Goal: Communication & Community: Participate in discussion

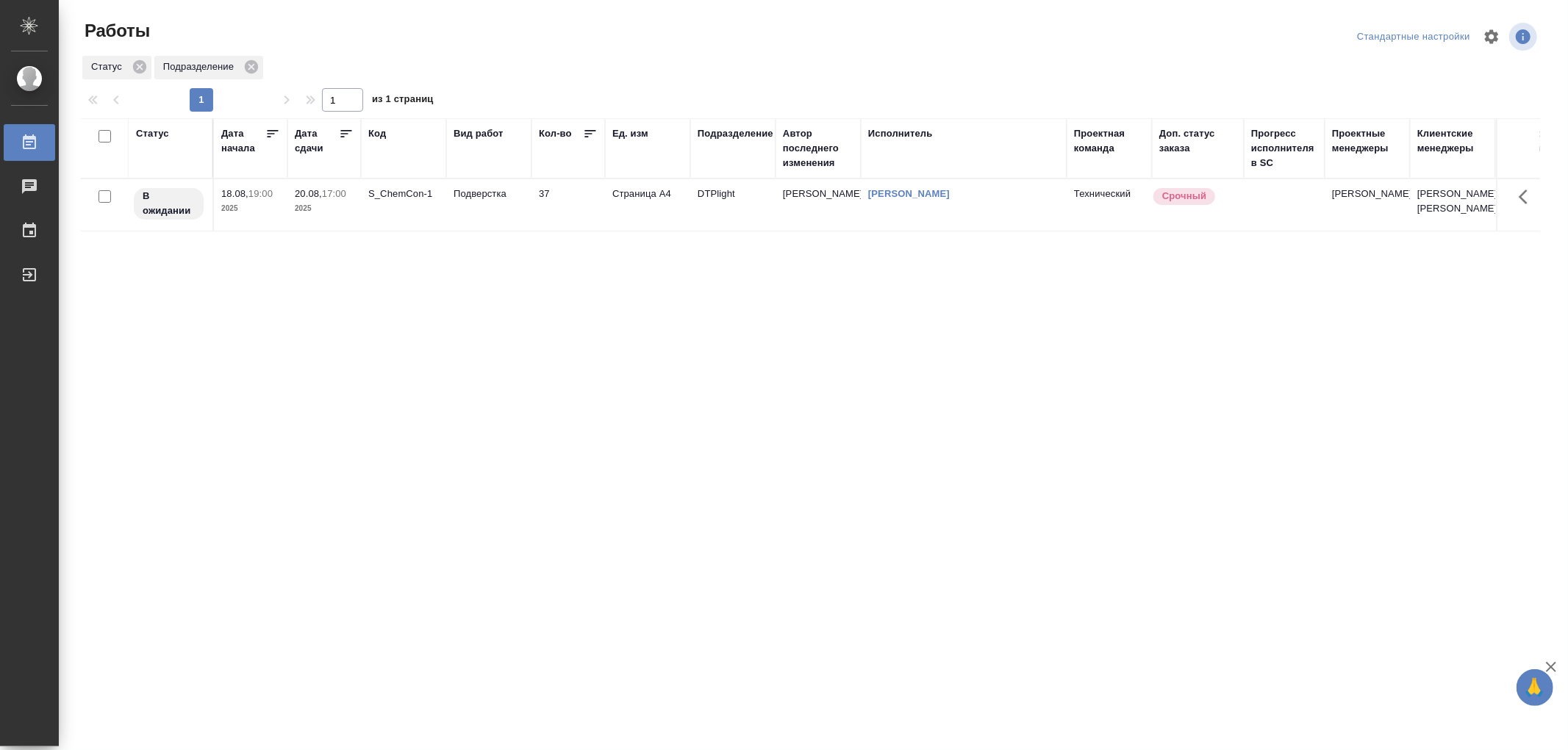
click at [292, 220] on td "20.08, 17:00 2025" at bounding box center [324, 204] width 74 height 51
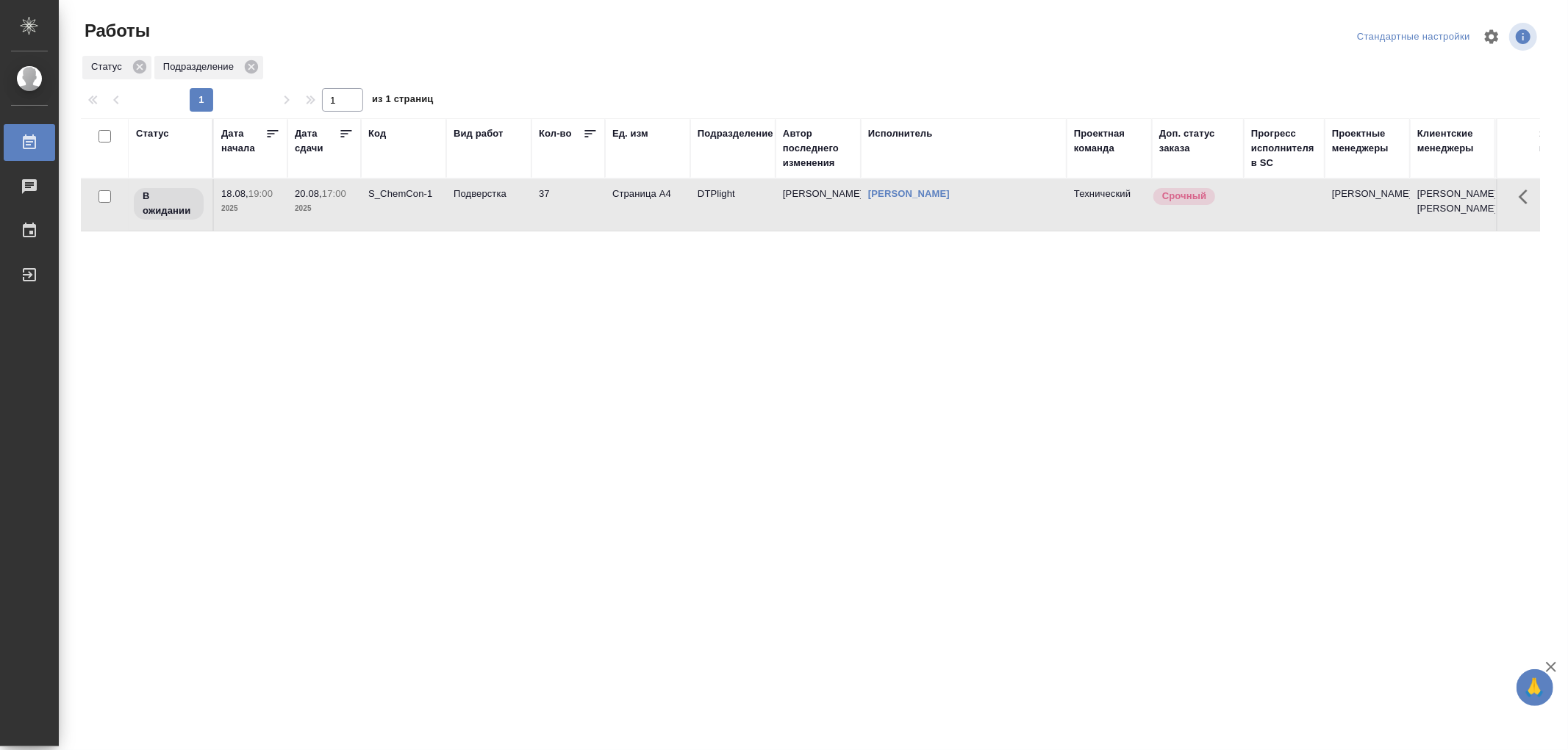
click at [292, 220] on td "20.08, 17:00 2025" at bounding box center [324, 204] width 74 height 51
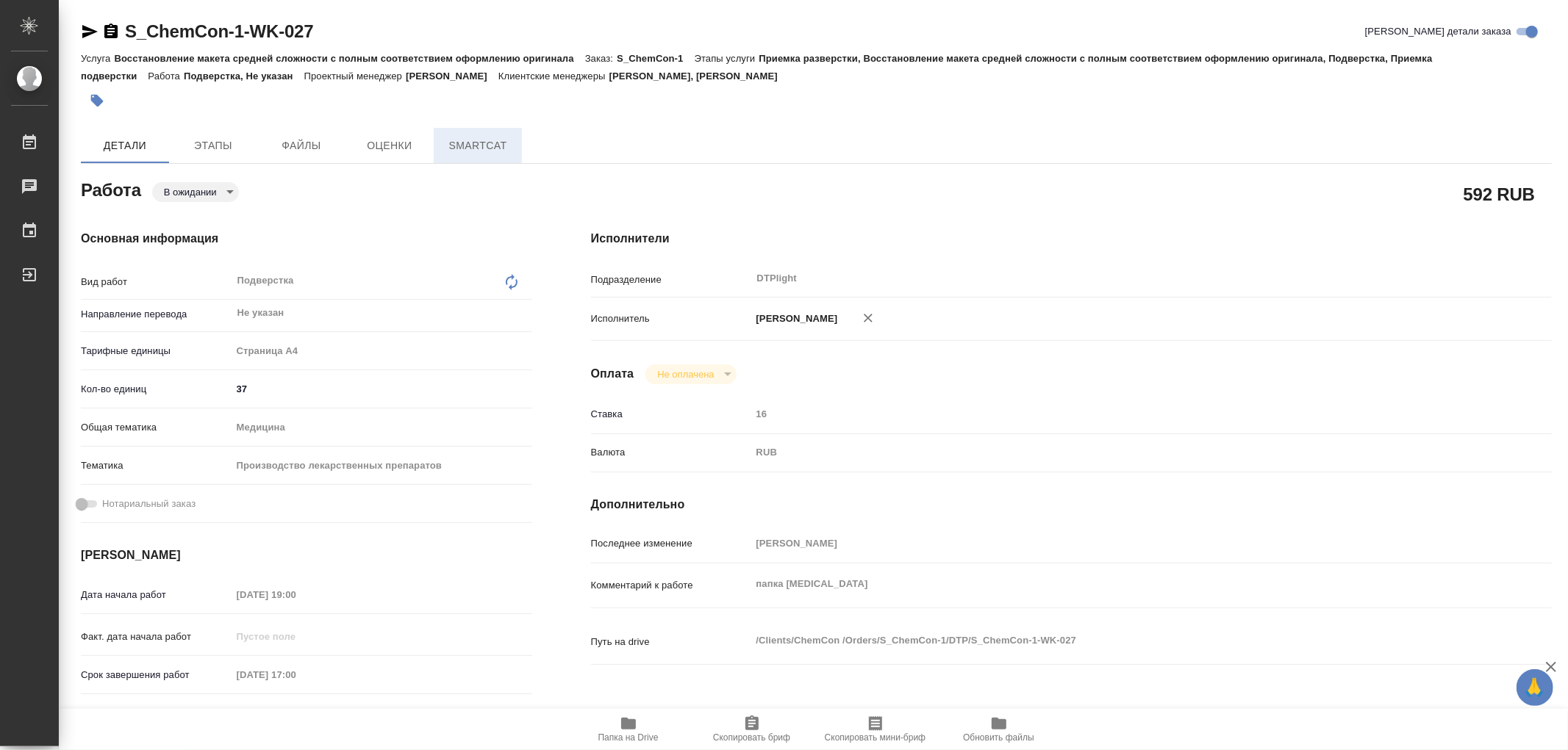
type textarea "x"
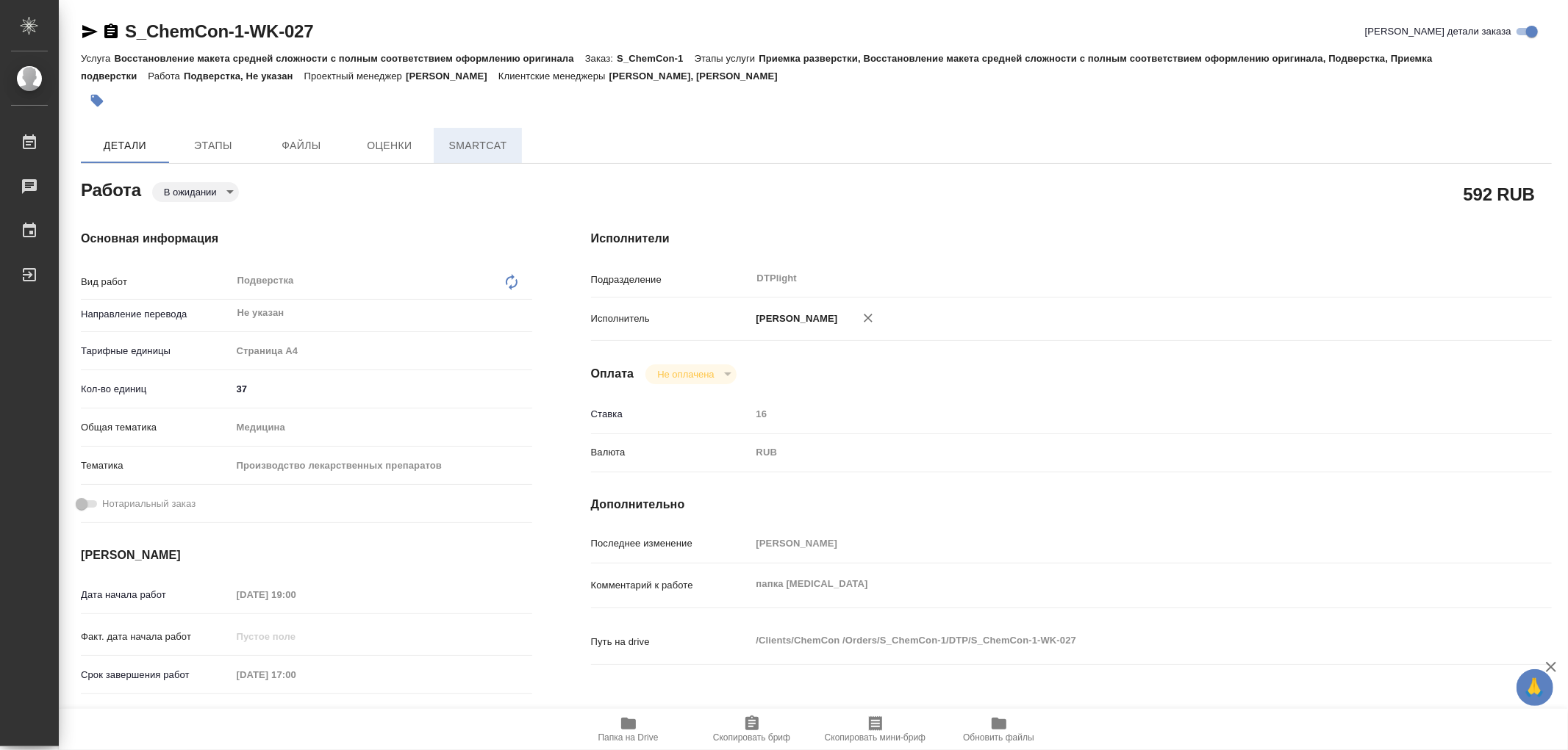
type textarea "x"
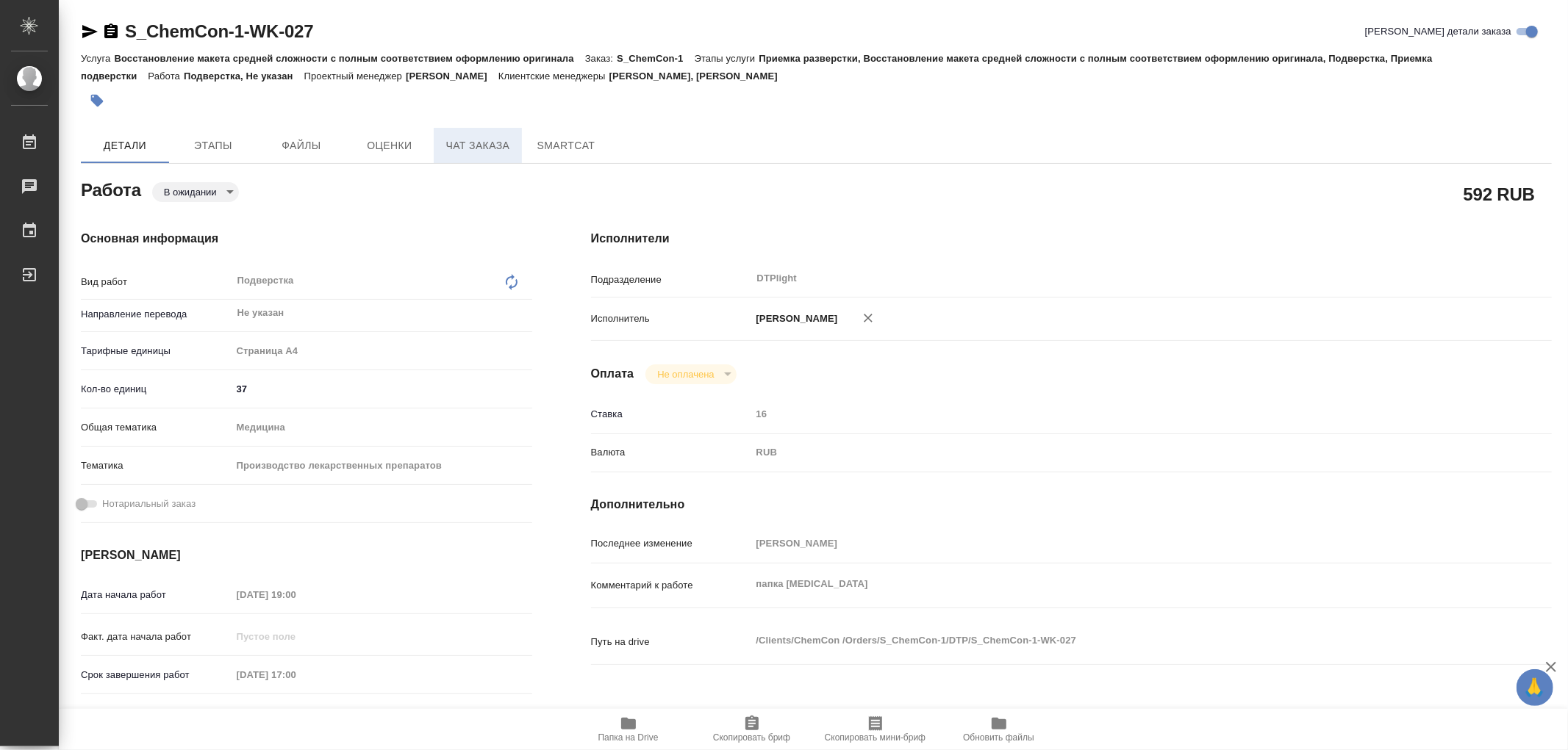
type textarea "x"
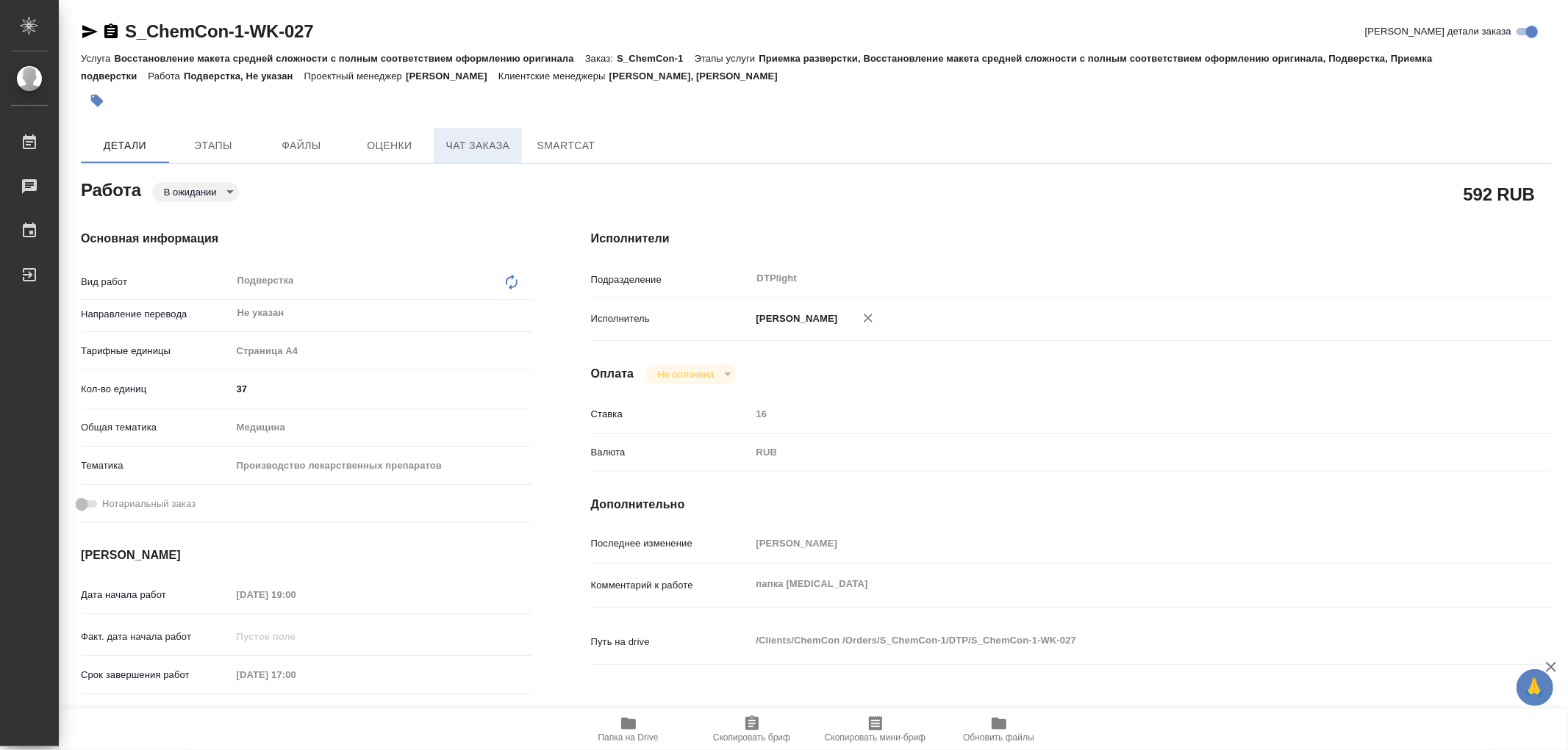
click at [443, 151] on span "Чат заказа" at bounding box center [478, 146] width 70 height 18
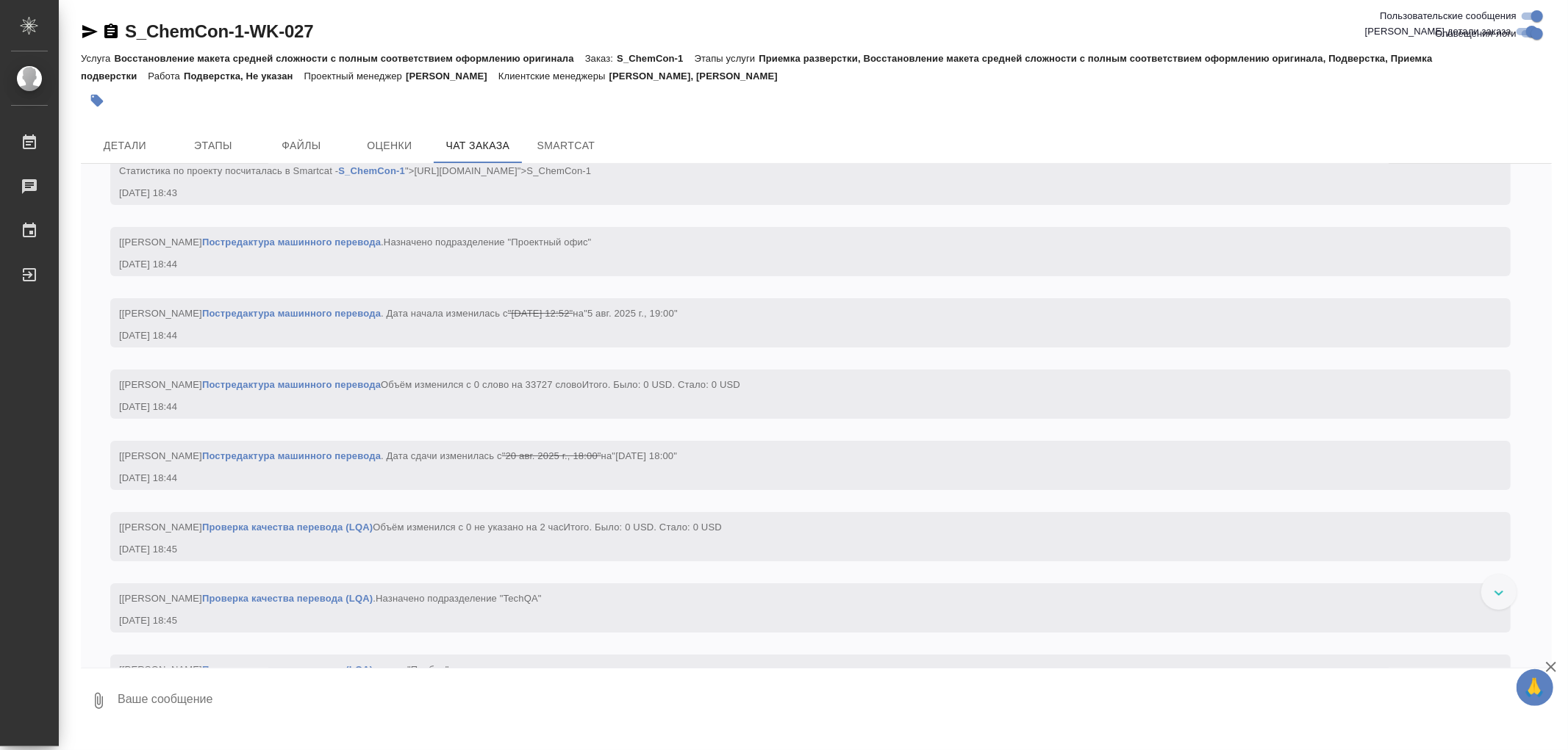
scroll to position [14391, 0]
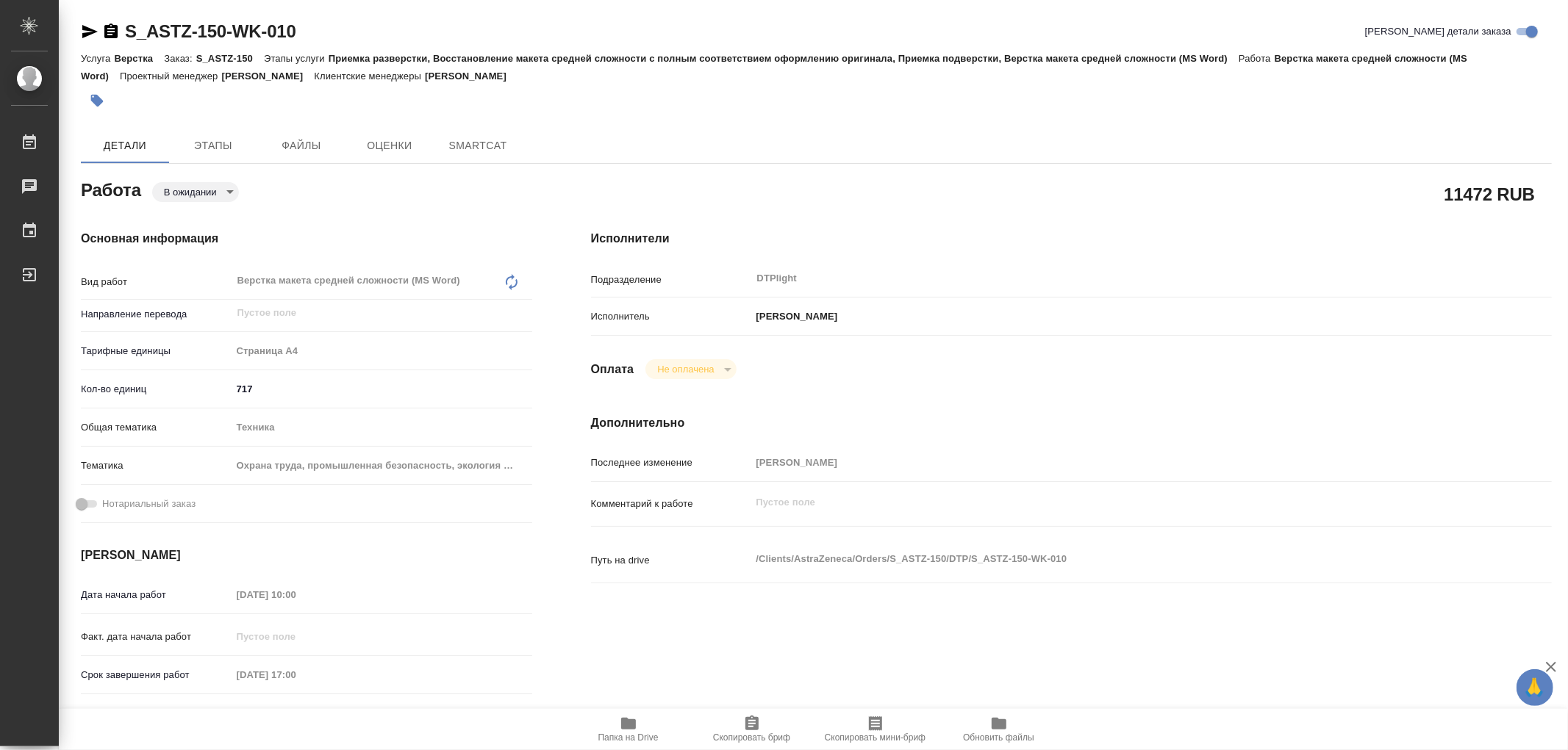
type textarea "x"
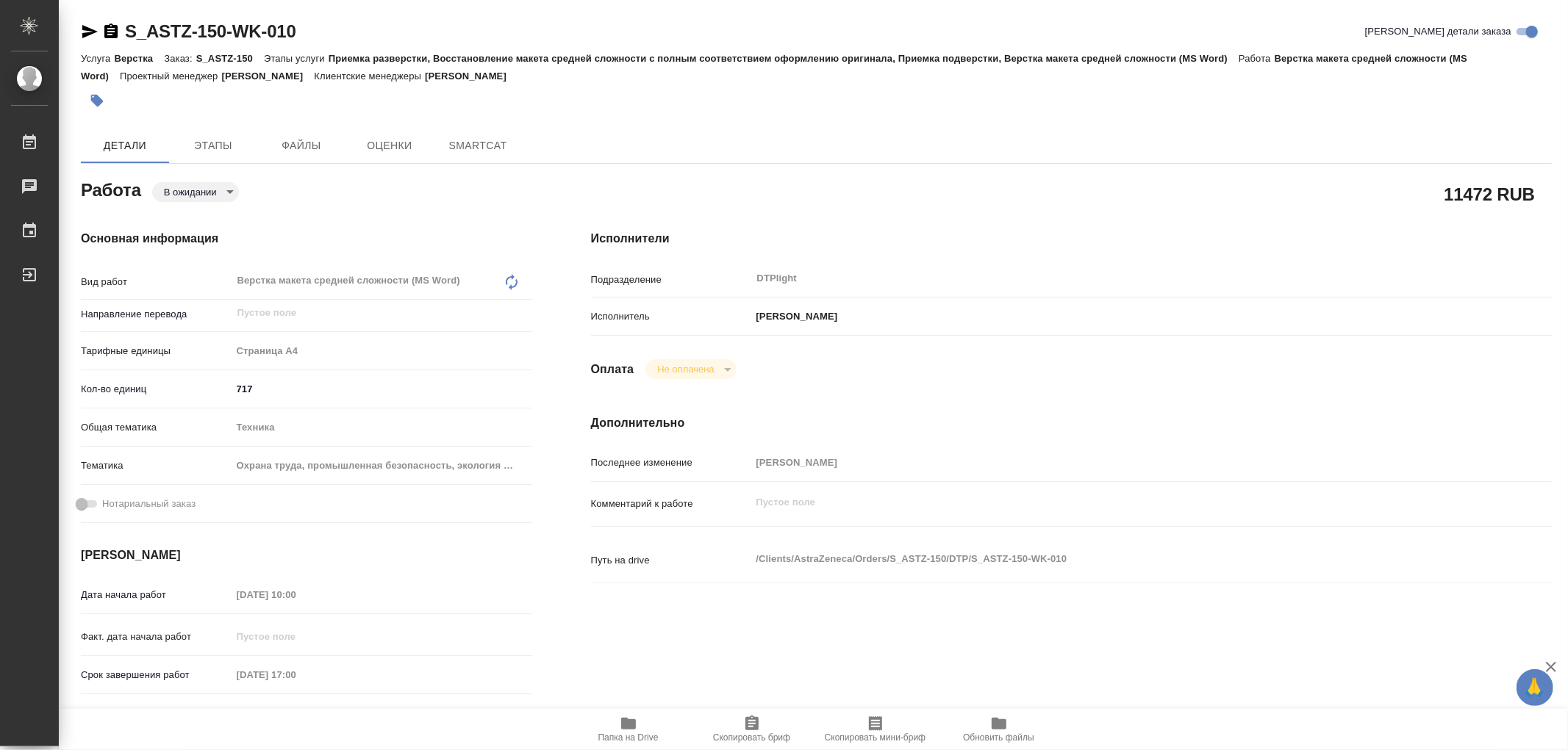
type textarea "x"
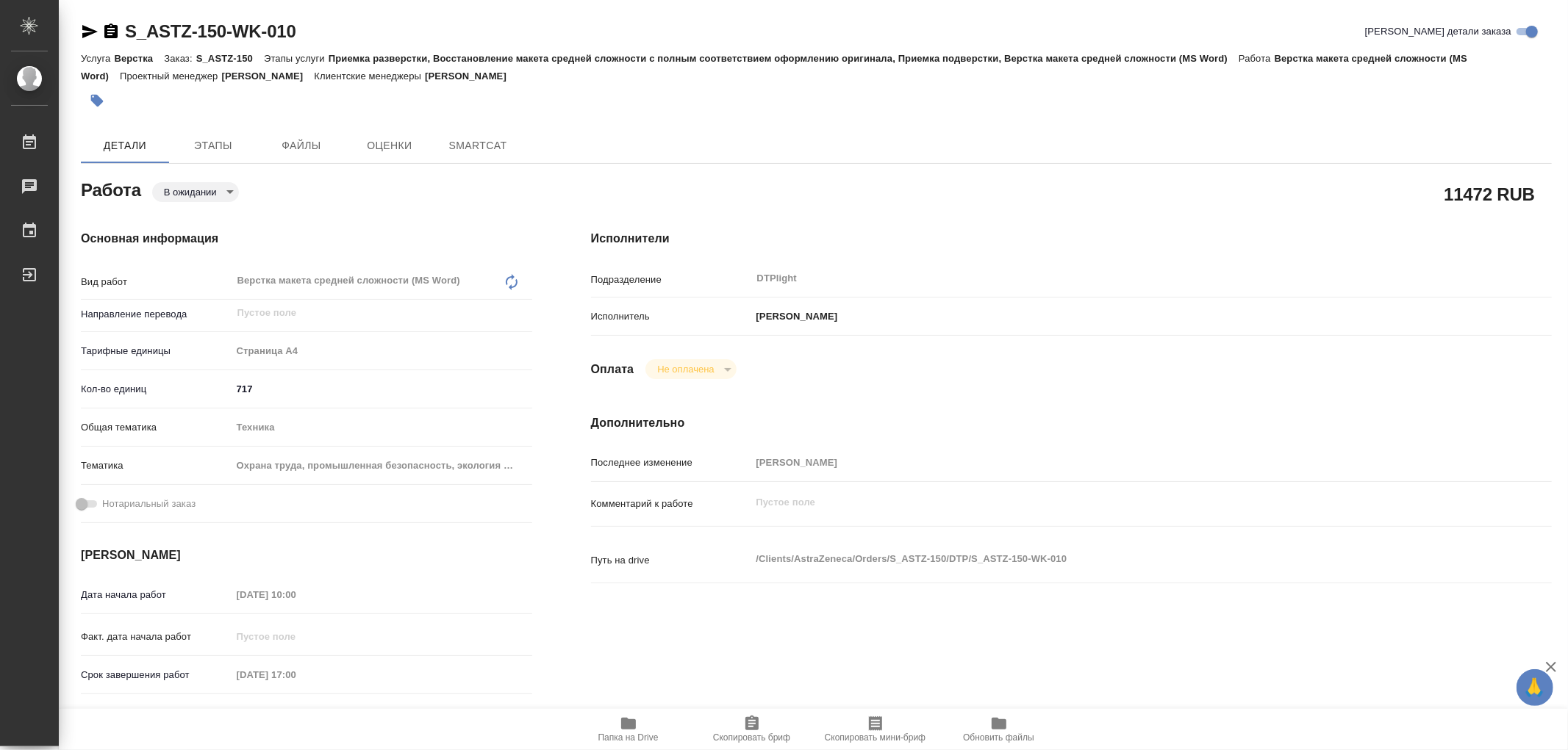
type textarea "x"
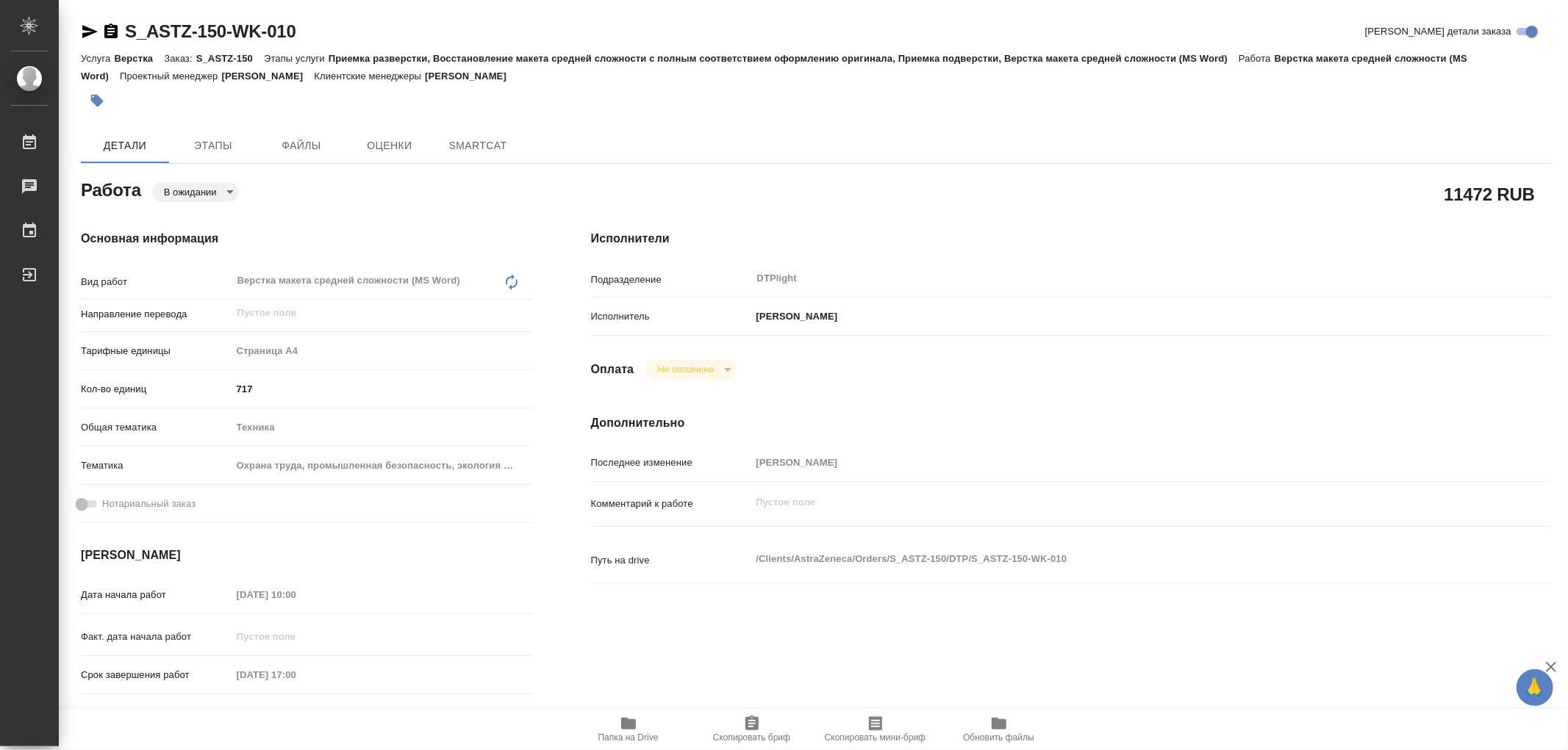
type textarea "x"
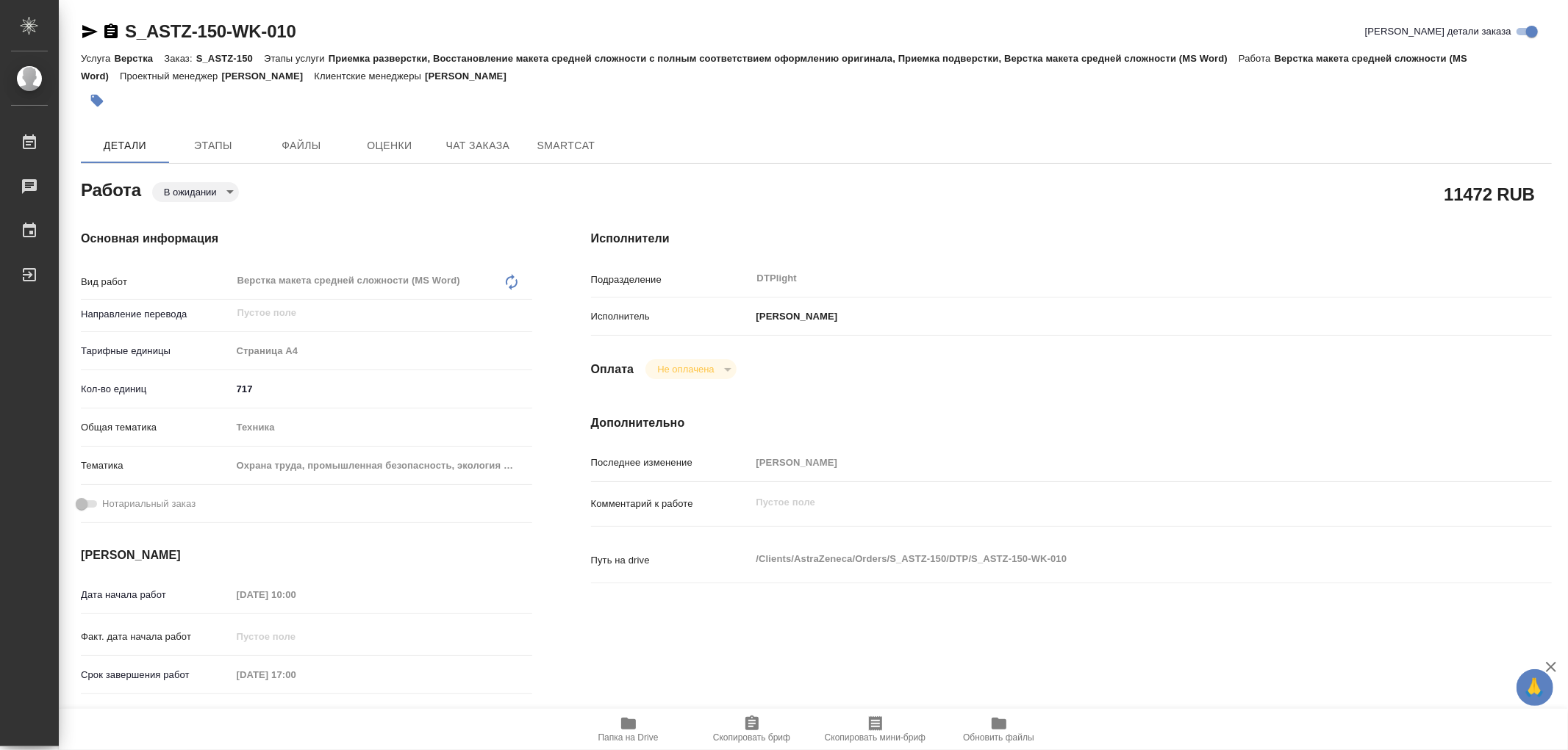
type textarea "x"
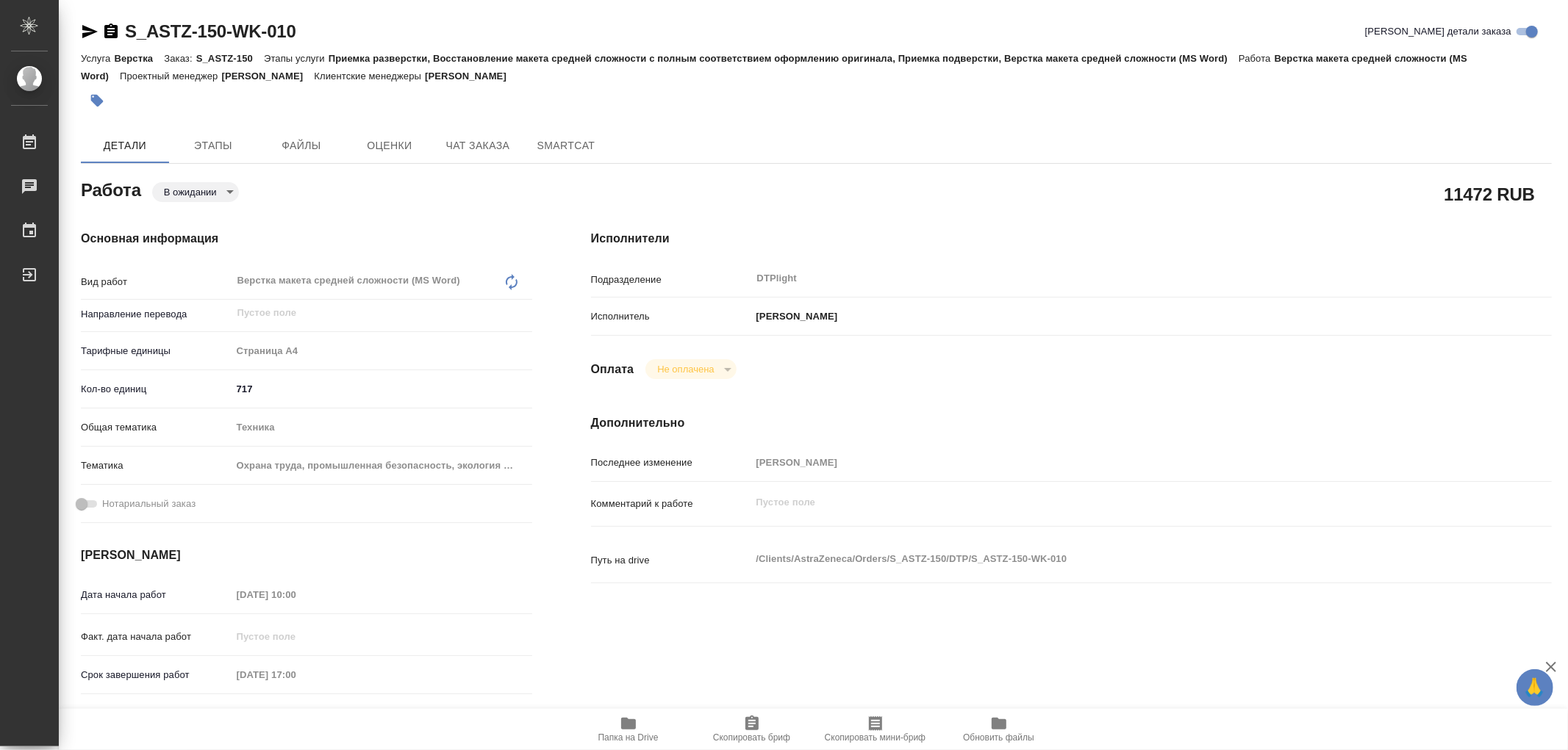
type textarea "x"
